Goal: Task Accomplishment & Management: Use online tool/utility

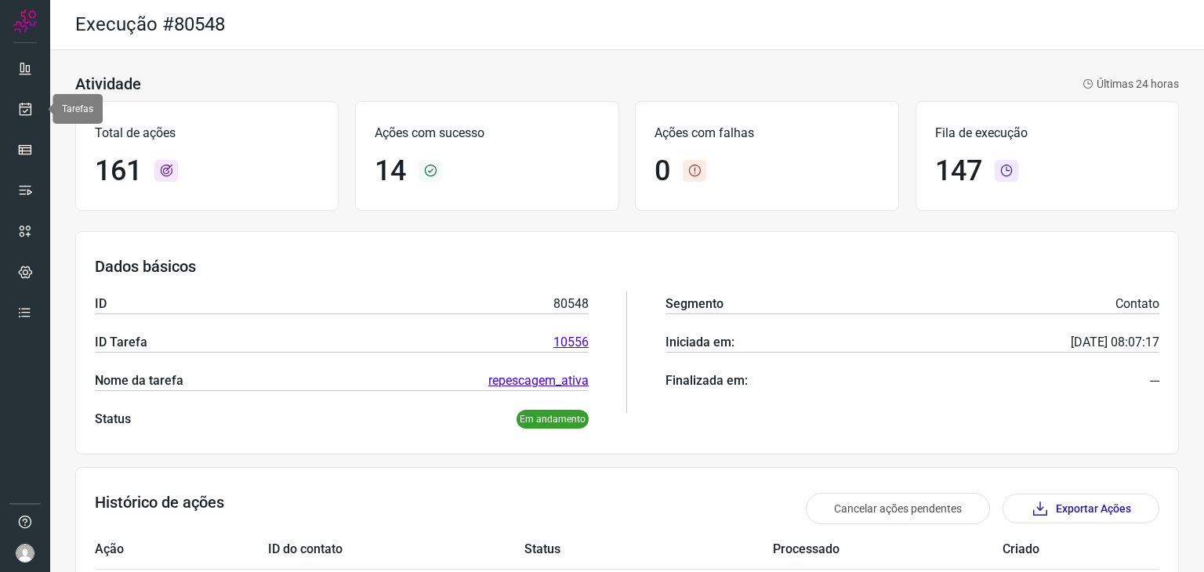
click at [13, 101] on link at bounding box center [24, 108] width 31 height 31
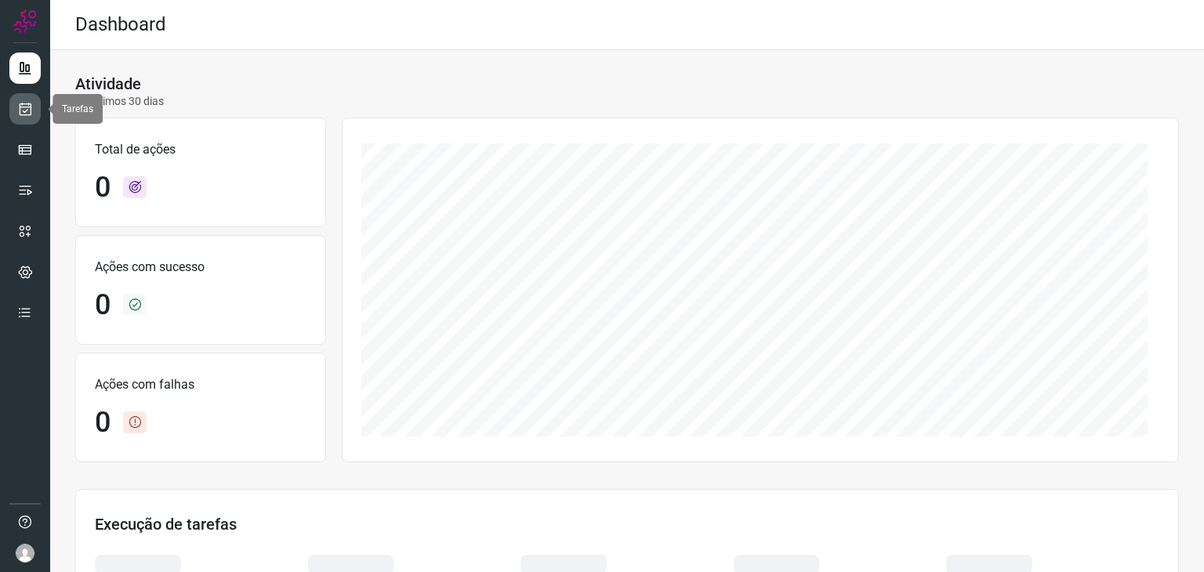
click at [31, 117] on link at bounding box center [24, 108] width 31 height 31
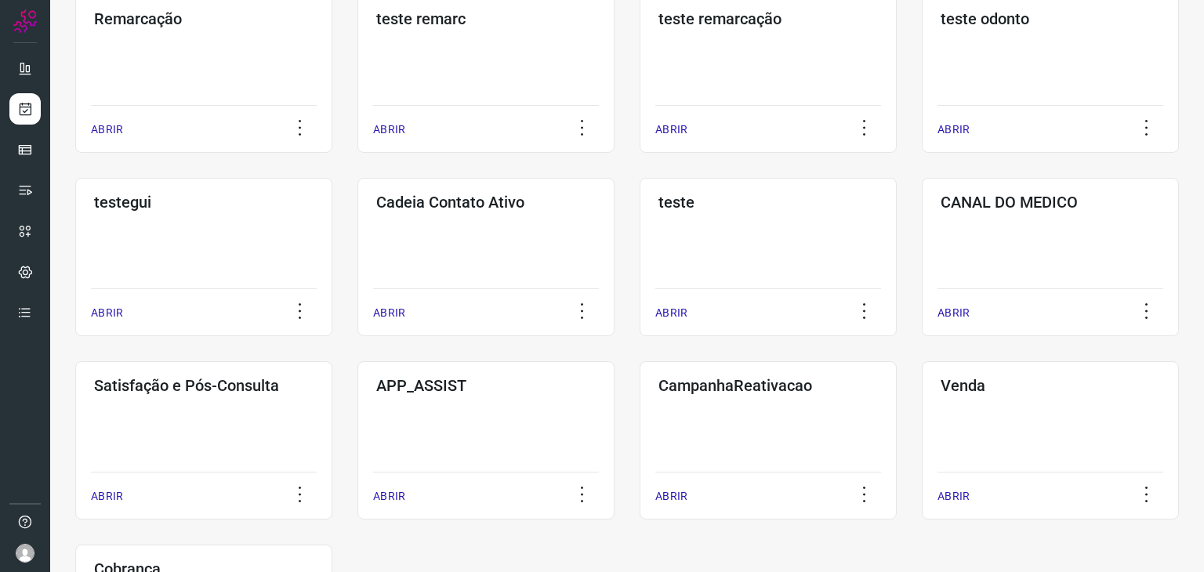
scroll to position [78, 0]
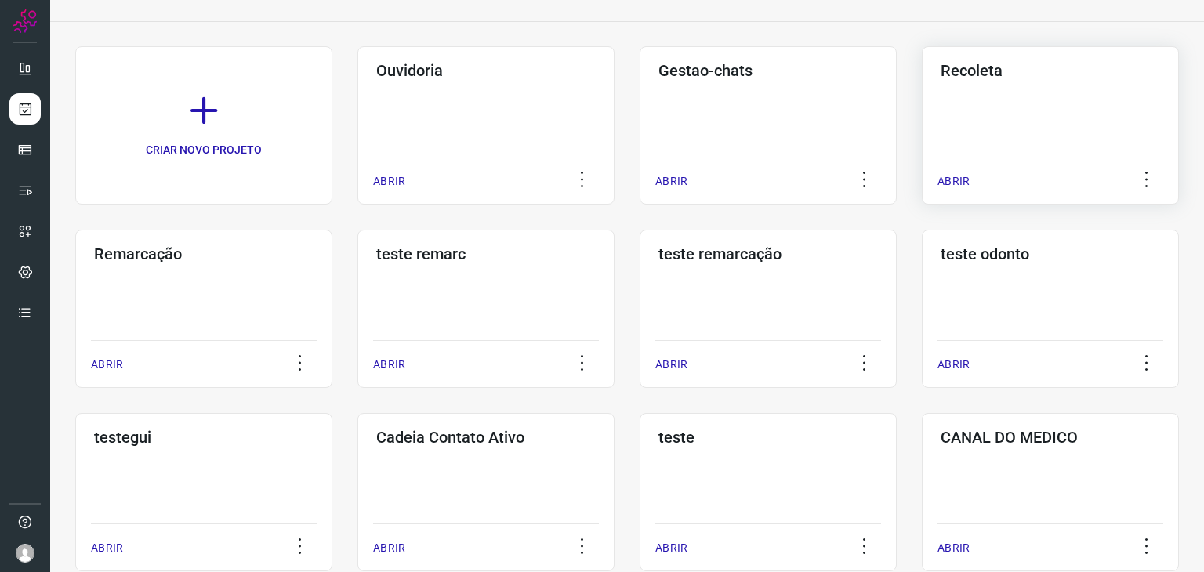
click at [332, 230] on div "Recoleta ABRIR" at bounding box center [203, 309] width 257 height 158
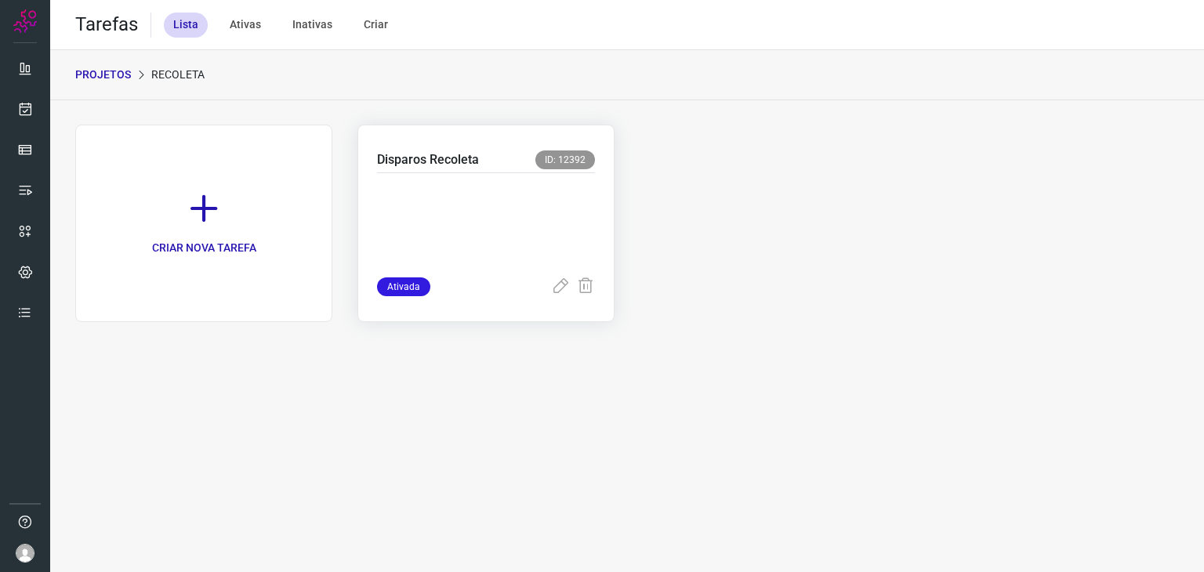
click at [480, 204] on p at bounding box center [486, 222] width 218 height 78
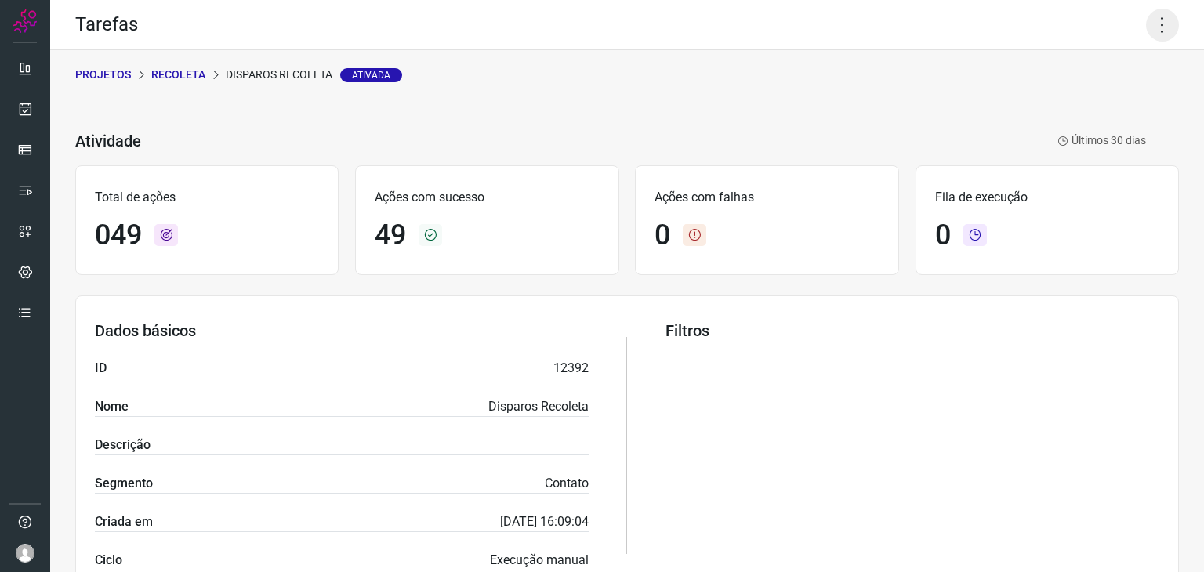
click at [1150, 35] on icon at bounding box center [1162, 25] width 33 height 33
click at [1054, 103] on li "Executar" at bounding box center [1095, 102] width 143 height 25
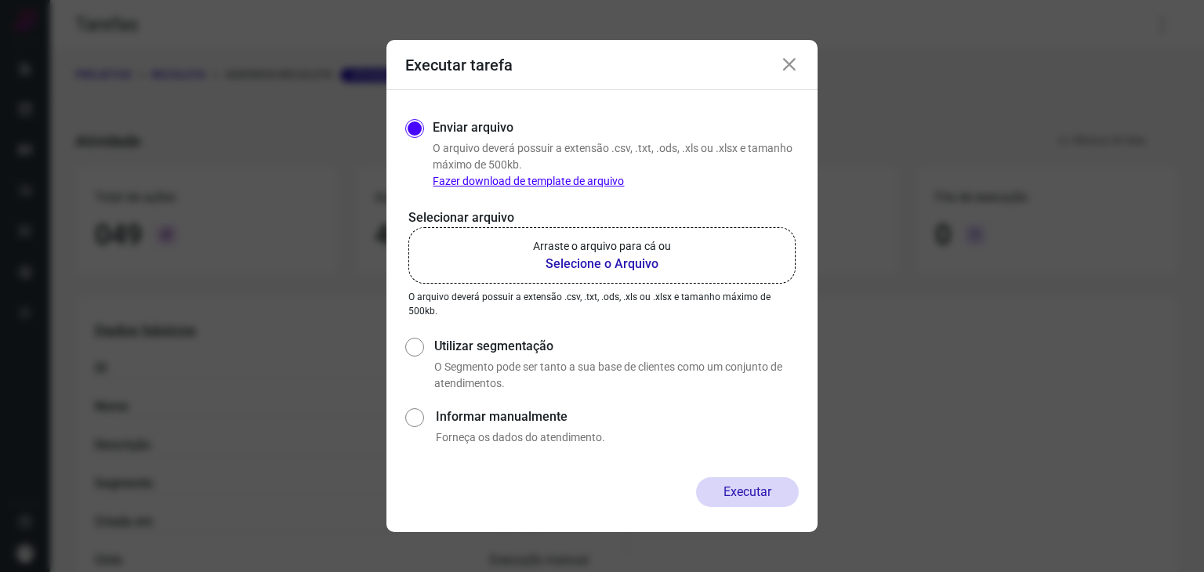
click at [576, 252] on p "Arraste o arquivo para cá ou" at bounding box center [602, 246] width 138 height 16
click at [0, 0] on input "Arraste o arquivo para cá ou Selecione o Arquivo" at bounding box center [0, 0] width 0 height 0
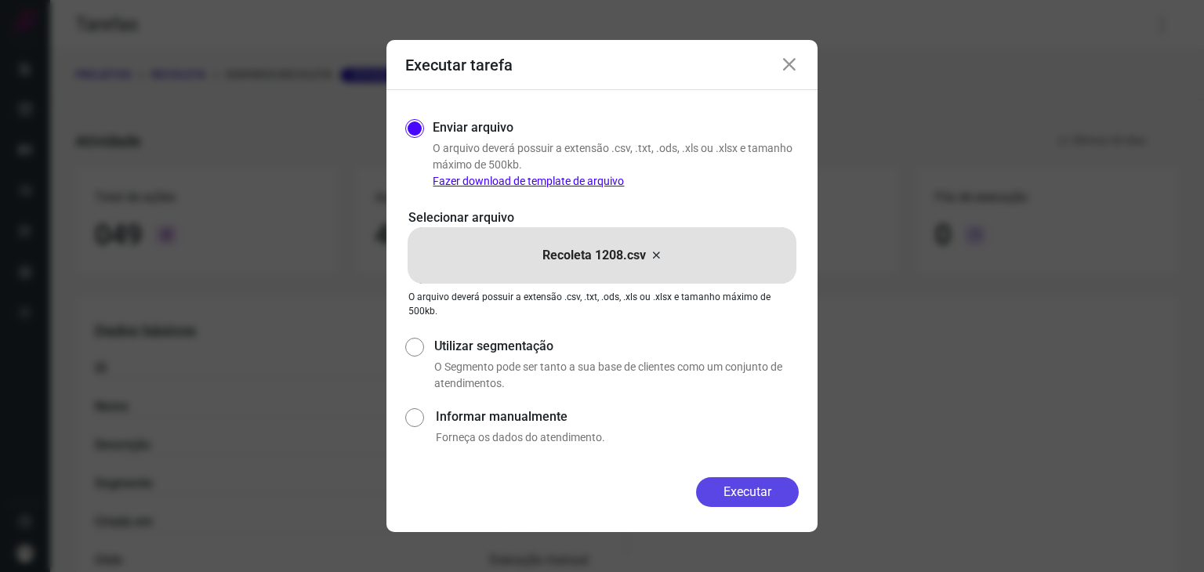
click at [746, 478] on button "Executar" at bounding box center [747, 493] width 103 height 30
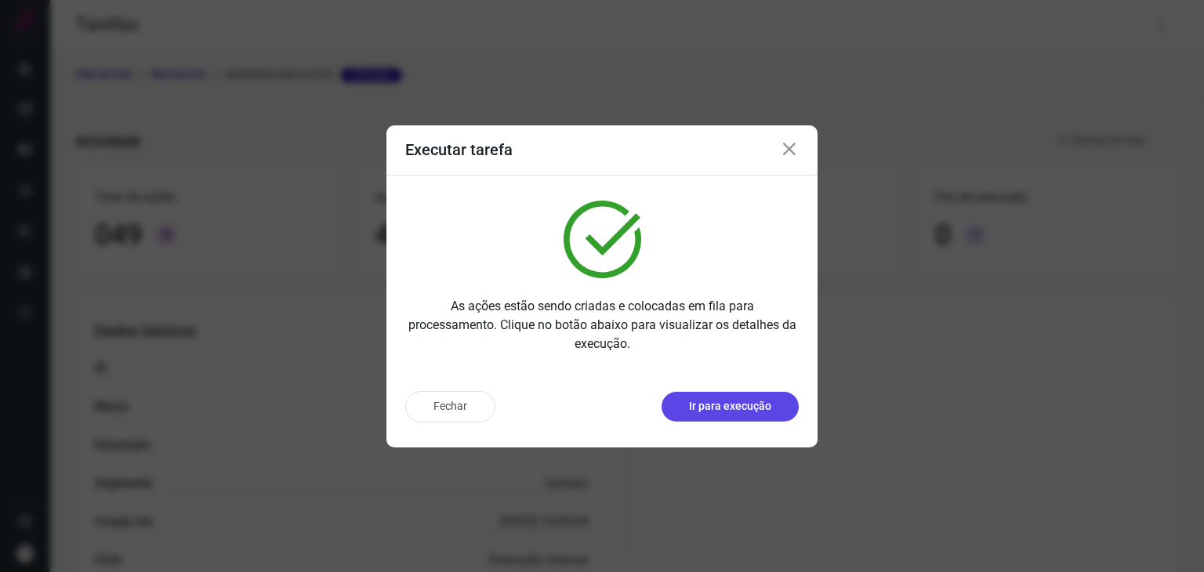
click at [746, 421] on div "Fechar Ir para execução" at bounding box center [602, 413] width 431 height 69
click at [746, 413] on p "Ir para execução" at bounding box center [730, 406] width 82 height 16
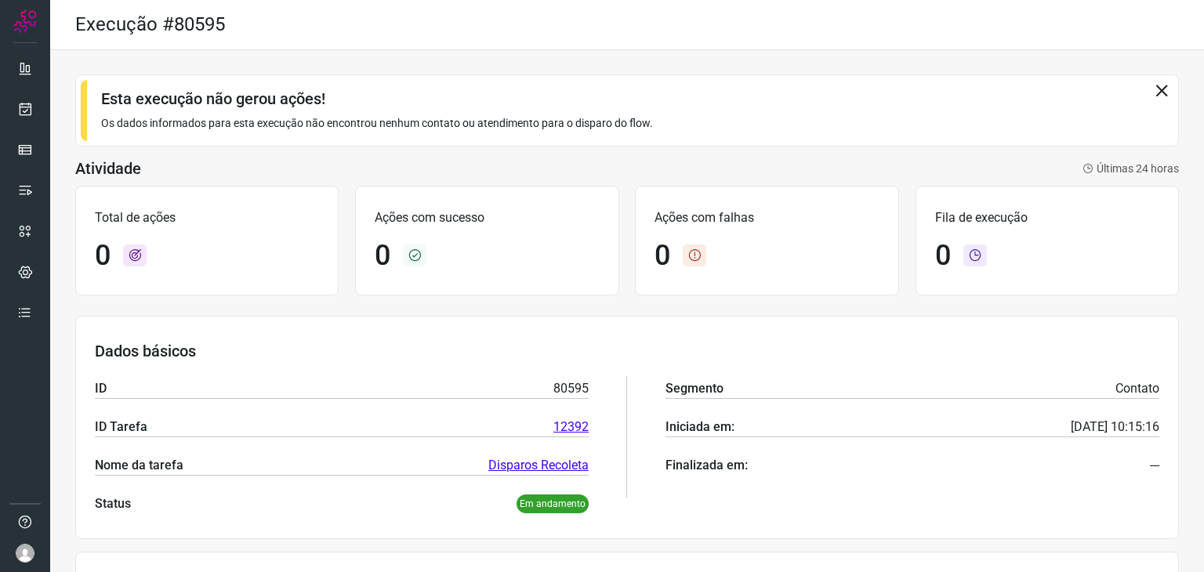
click at [1153, 85] on icon at bounding box center [1161, 90] width 17 height 17
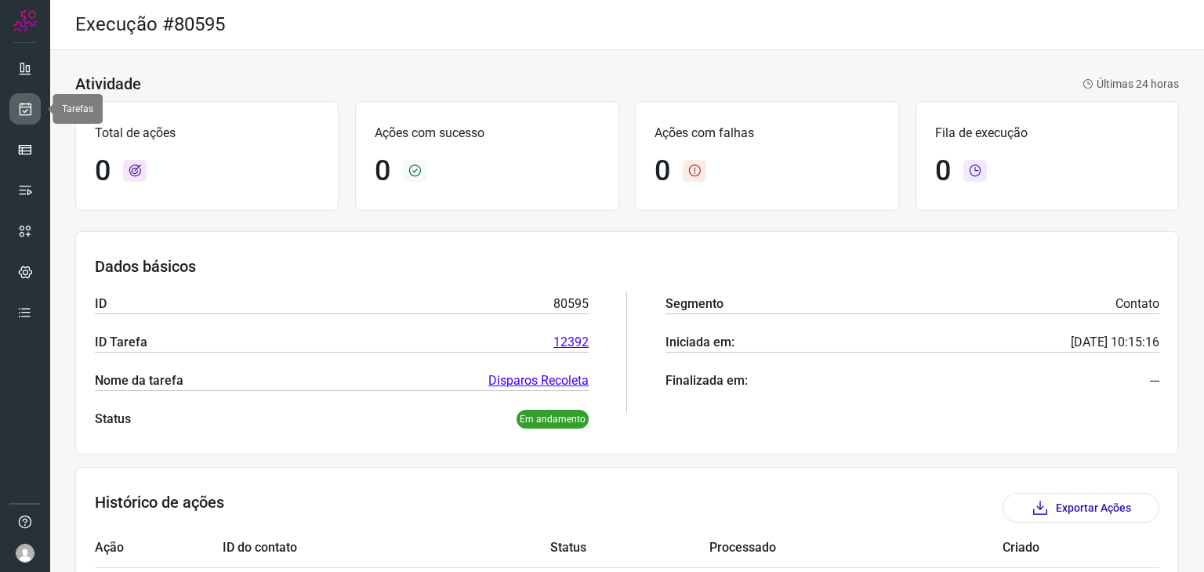
click at [26, 117] on link at bounding box center [24, 108] width 31 height 31
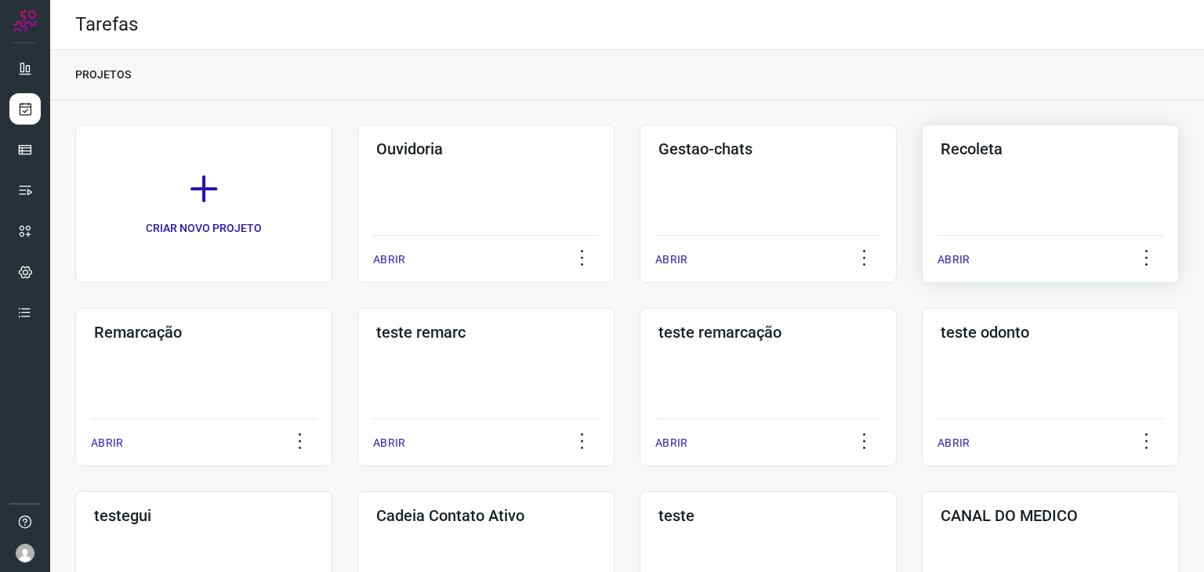
click at [332, 308] on div "Recoleta ABRIR" at bounding box center [203, 387] width 257 height 158
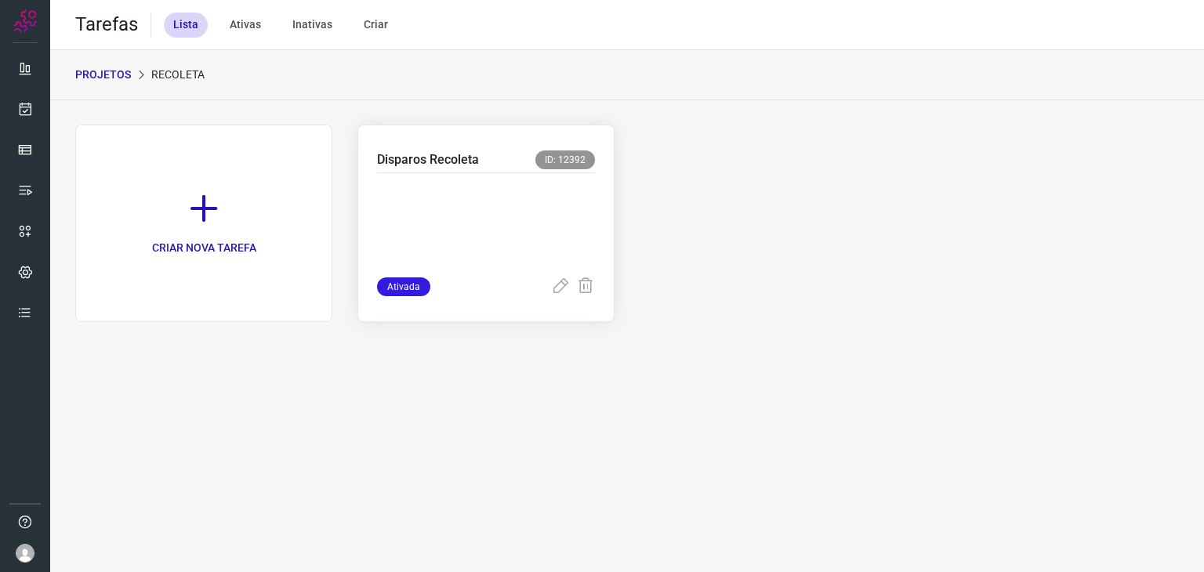
click at [536, 191] on p at bounding box center [486, 222] width 218 height 78
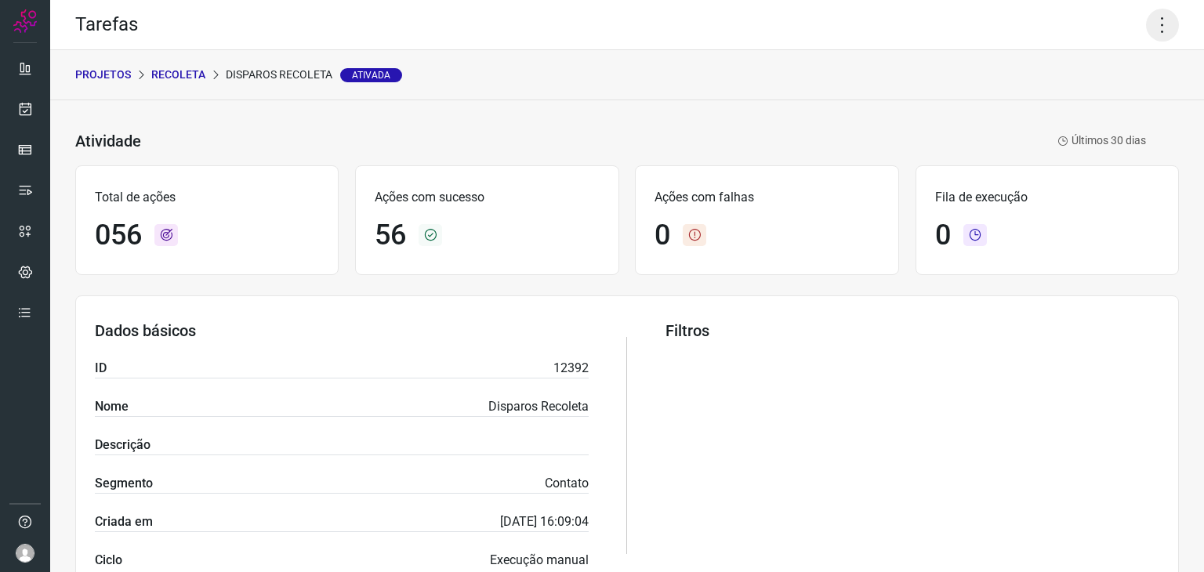
click at [1159, 19] on icon at bounding box center [1162, 25] width 33 height 33
click at [1062, 109] on li "Executar" at bounding box center [1095, 102] width 143 height 25
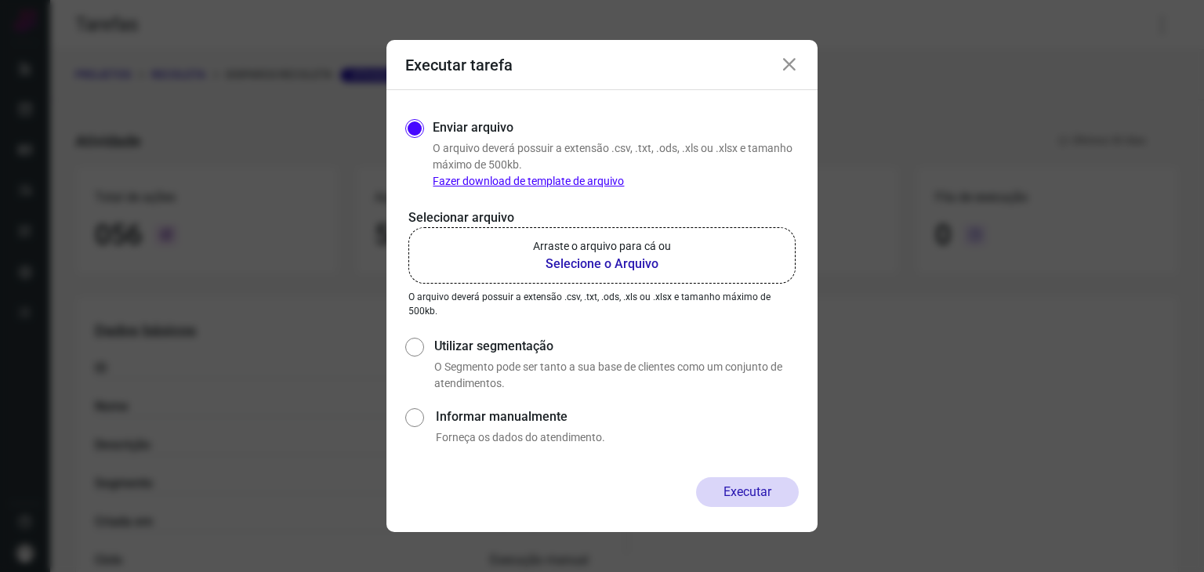
click at [619, 271] on b "Selecione o Arquivo" at bounding box center [602, 264] width 138 height 19
click at [0, 0] on input "Arraste o arquivo para cá ou Selecione o Arquivo" at bounding box center [0, 0] width 0 height 0
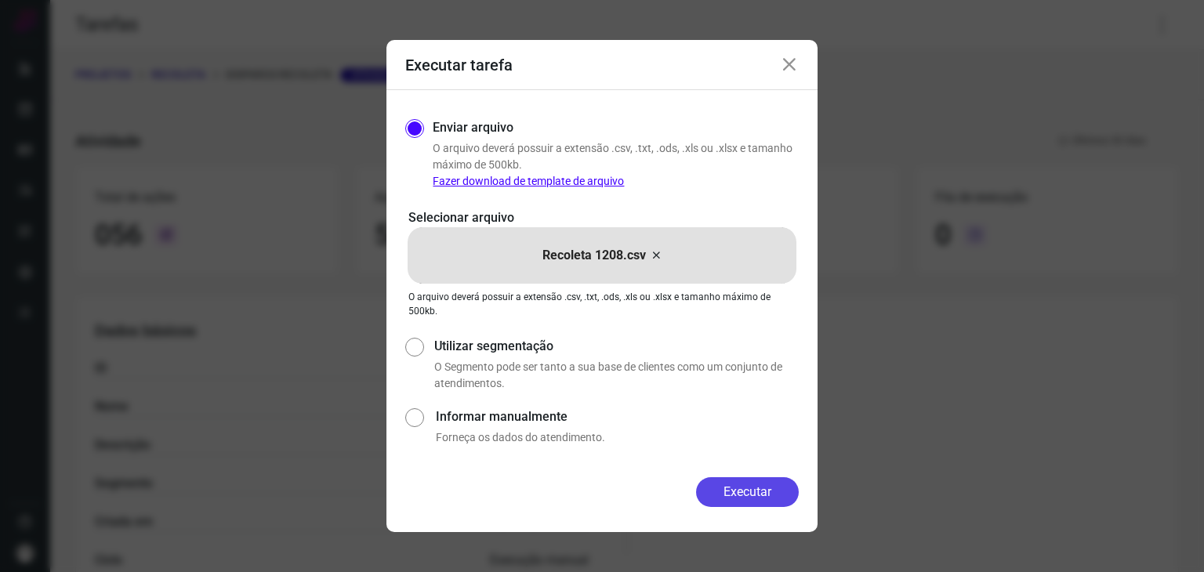
click at [762, 488] on button "Executar" at bounding box center [747, 493] width 103 height 30
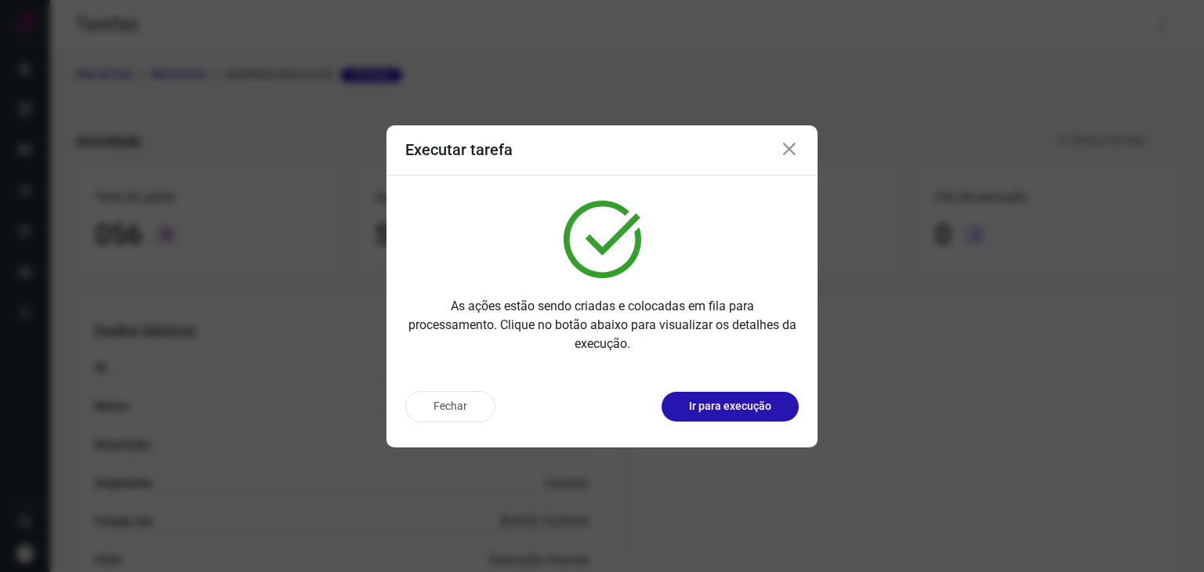
click at [723, 405] on p "Ir para execução" at bounding box center [730, 406] width 82 height 16
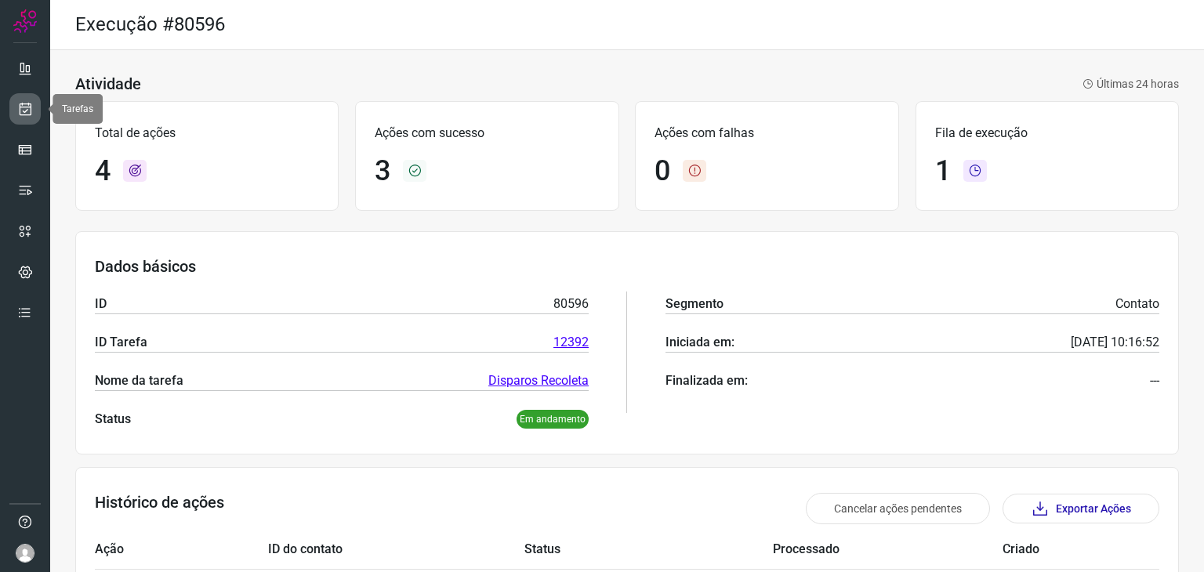
click at [37, 104] on link at bounding box center [24, 108] width 31 height 31
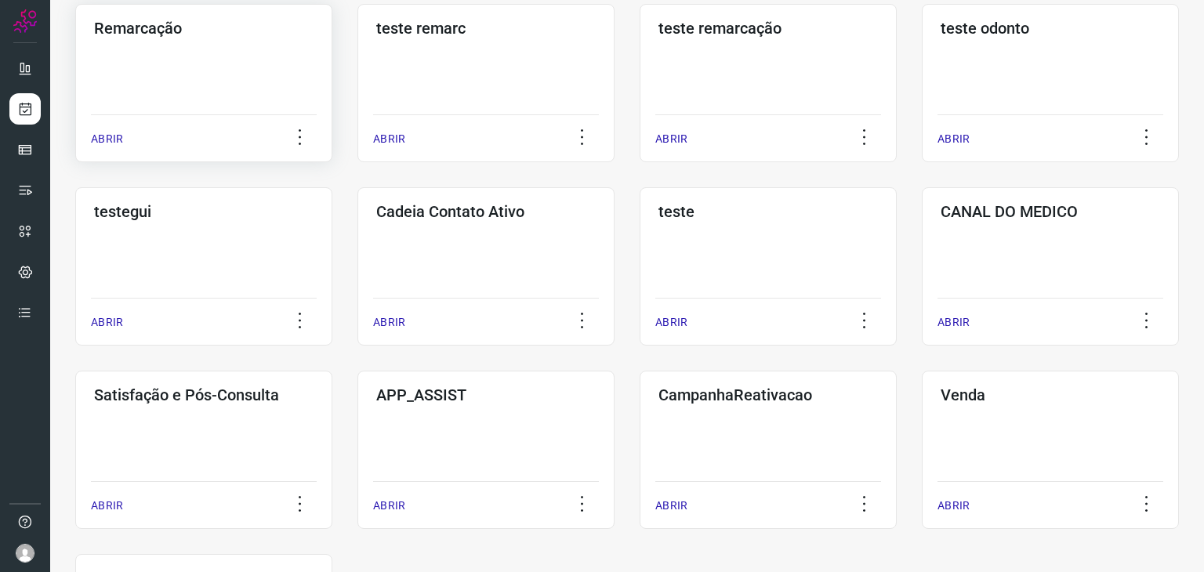
scroll to position [392, 0]
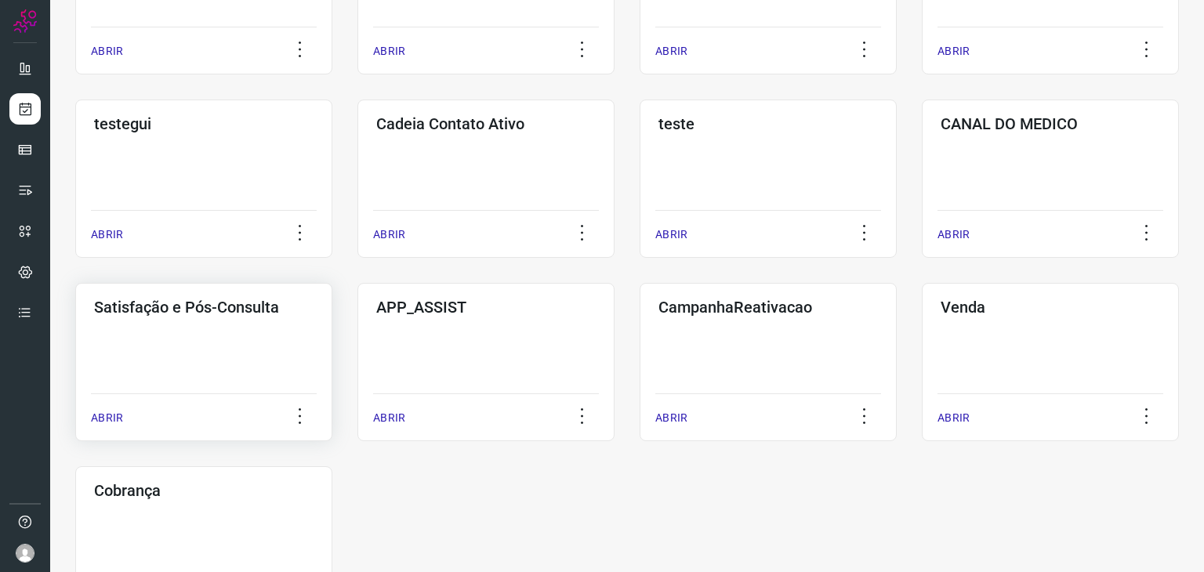
click at [358, 355] on div "Satisfação e Pós-Consulta ABRIR" at bounding box center [486, 362] width 257 height 158
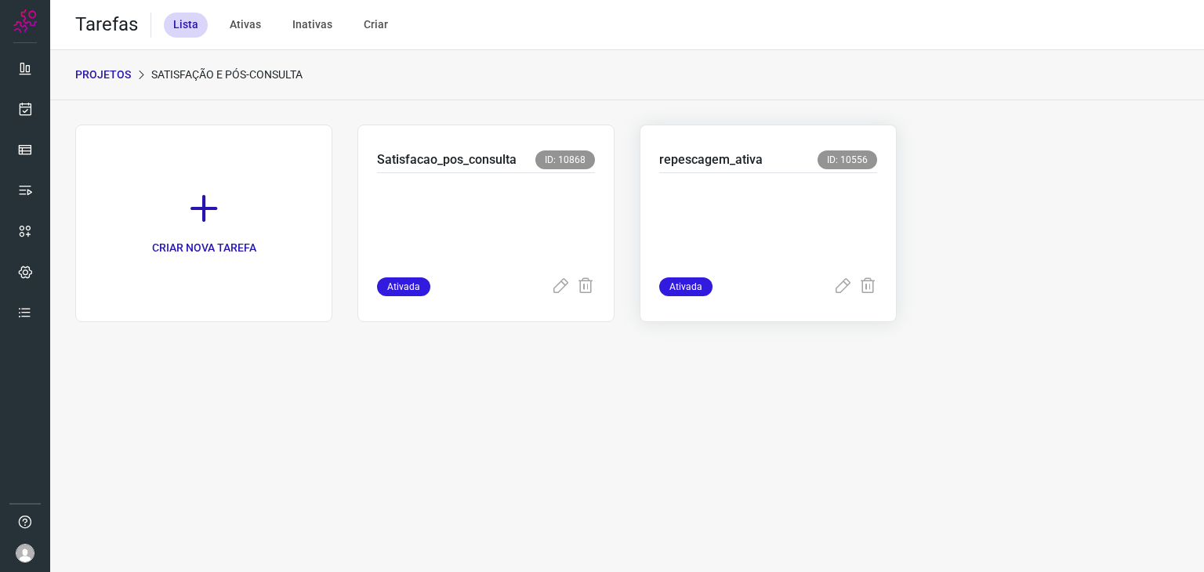
click at [787, 207] on p at bounding box center [768, 222] width 218 height 78
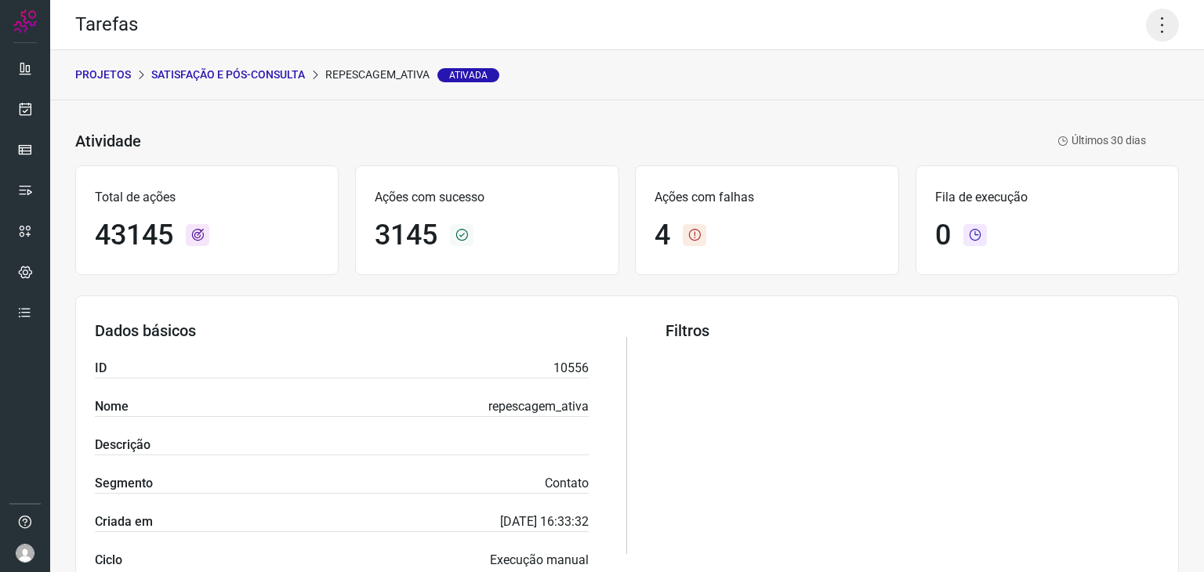
click at [1157, 27] on icon at bounding box center [1162, 25] width 33 height 33
click at [1093, 92] on li "Executar" at bounding box center [1095, 102] width 143 height 25
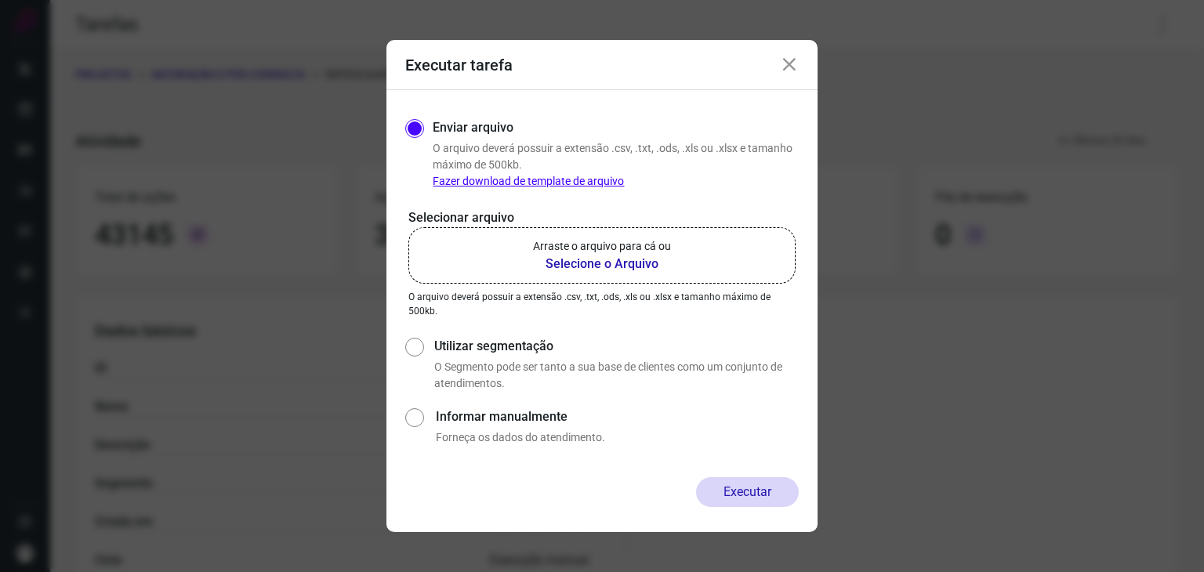
click at [579, 252] on p "Arraste o arquivo para cá ou" at bounding box center [602, 246] width 138 height 16
click at [0, 0] on input "Arraste o arquivo para cá ou Selecione o Arquivo" at bounding box center [0, 0] width 0 height 0
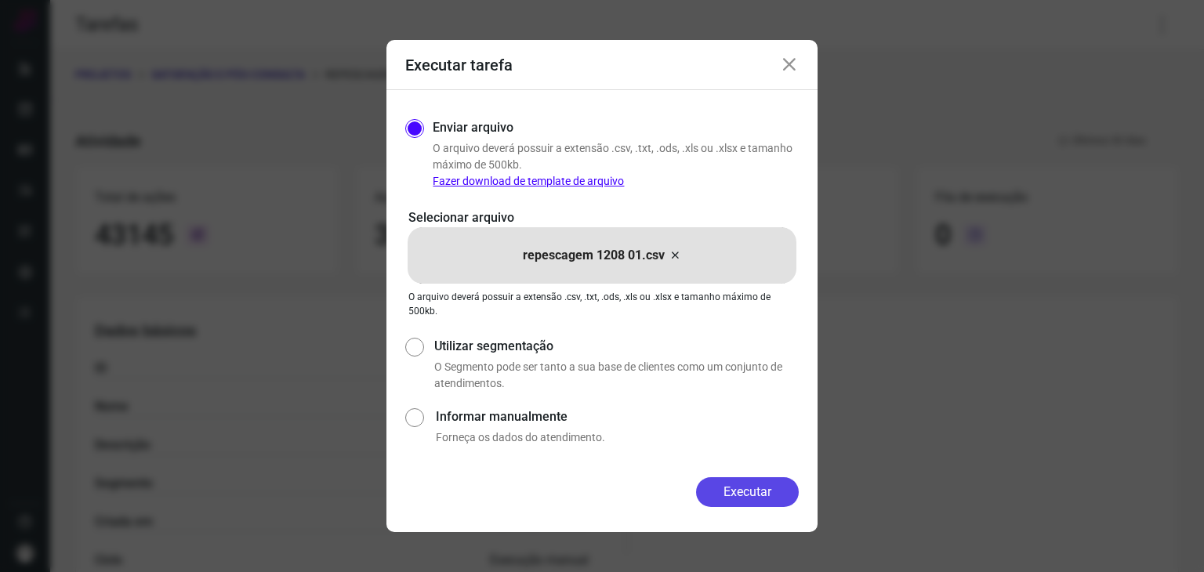
click at [731, 493] on button "Executar" at bounding box center [747, 493] width 103 height 30
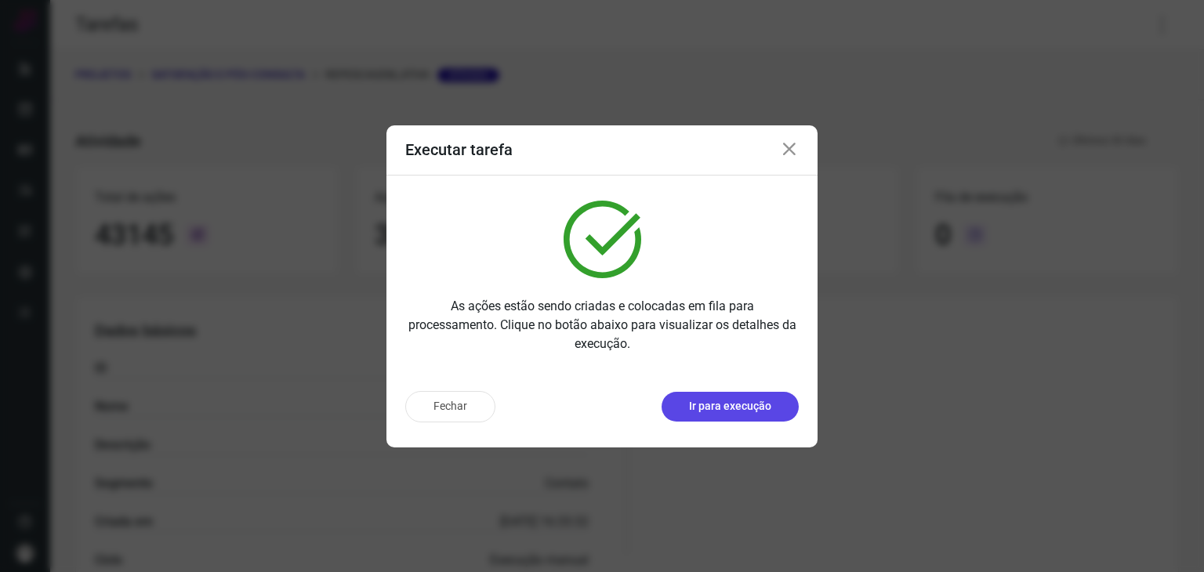
click at [740, 421] on button "Ir para execução" at bounding box center [730, 407] width 137 height 30
